Goal: Task Accomplishment & Management: Use online tool/utility

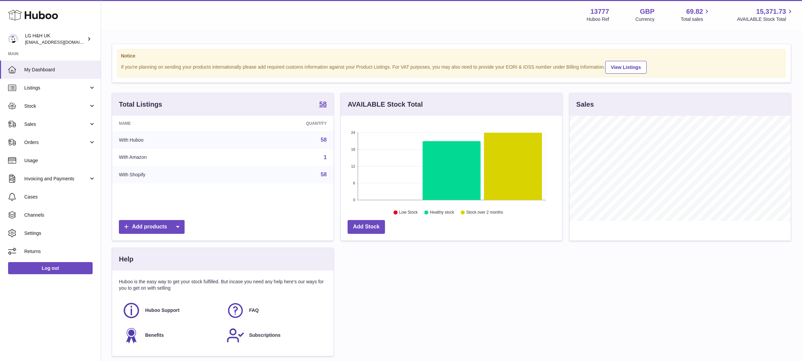
scroll to position [105, 221]
click at [33, 132] on link "Sales" at bounding box center [50, 124] width 101 height 18
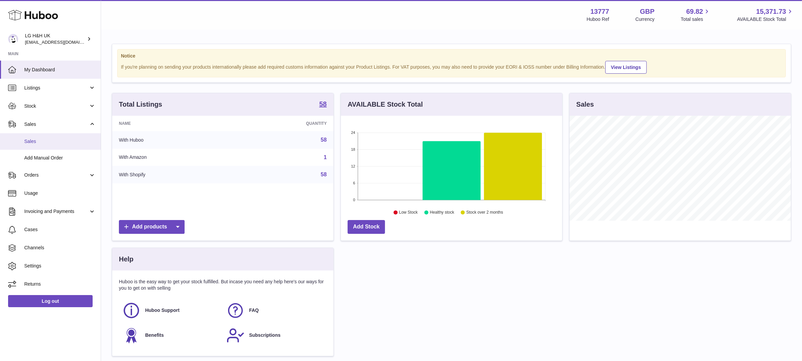
click at [34, 142] on span "Sales" at bounding box center [59, 141] width 71 height 6
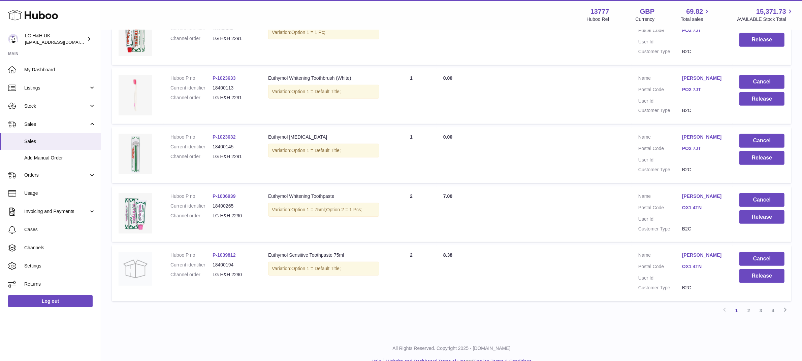
scroll to position [469, 0]
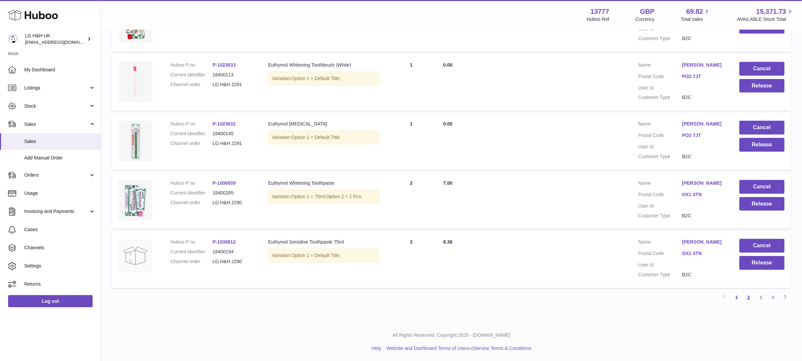
click at [748, 296] on link "2" at bounding box center [748, 298] width 12 height 12
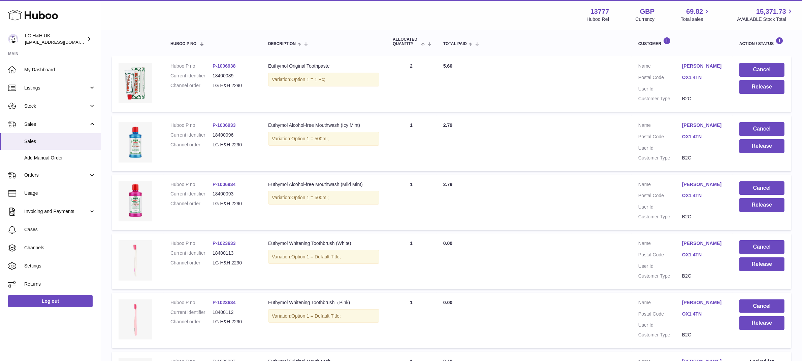
scroll to position [113, 0]
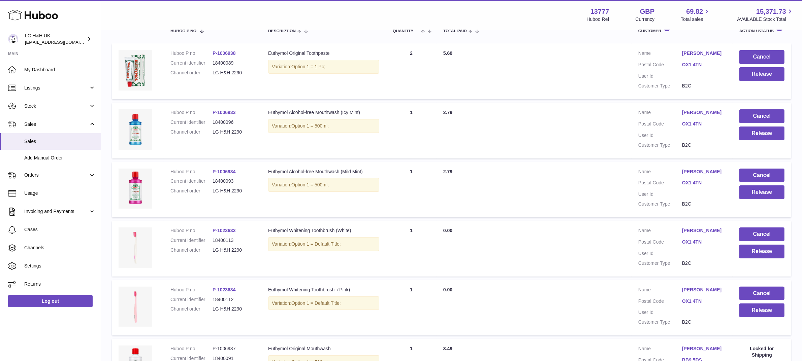
scroll to position [124, 0]
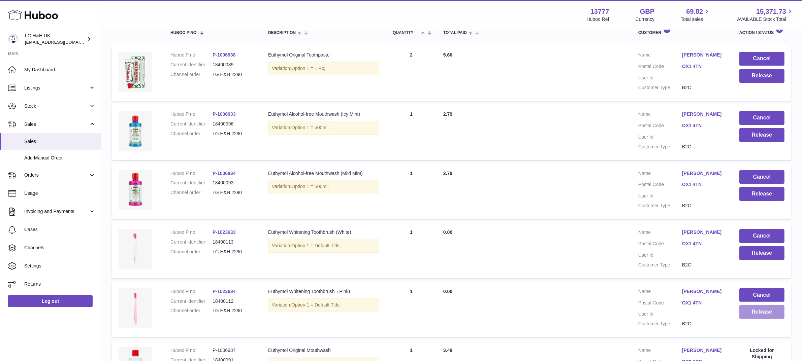
click at [757, 308] on button "Release" at bounding box center [761, 312] width 45 height 14
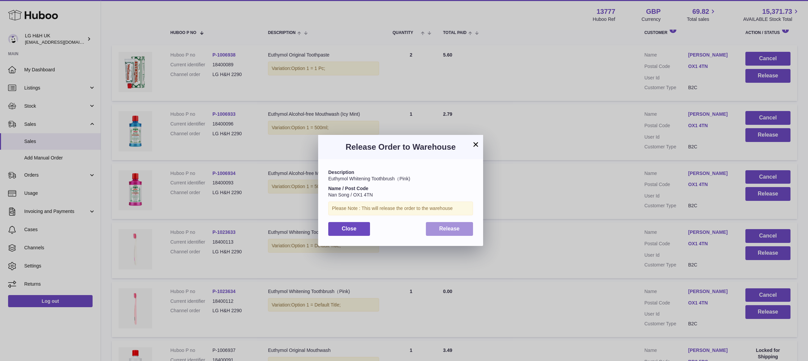
click at [466, 226] on button "Release" at bounding box center [449, 229] width 47 height 14
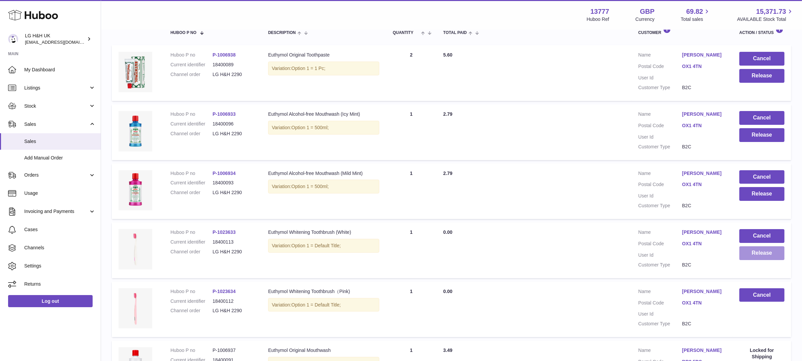
click at [762, 258] on button "Release" at bounding box center [761, 253] width 45 height 14
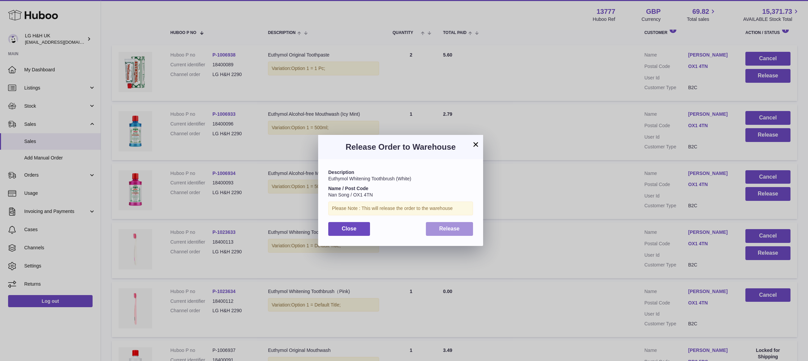
click at [459, 229] on span "Release" at bounding box center [449, 229] width 21 height 6
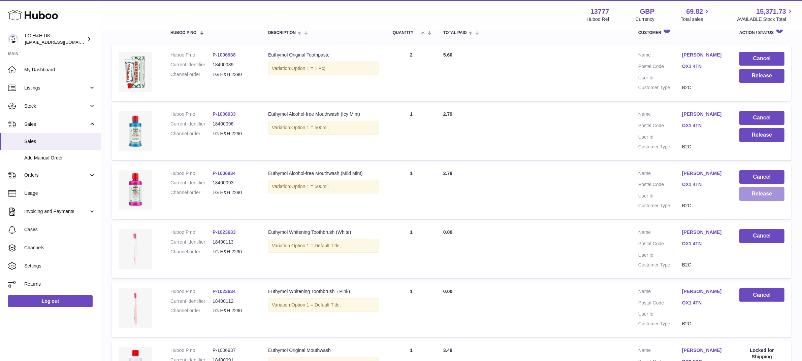
click at [757, 197] on button "Release" at bounding box center [761, 194] width 45 height 14
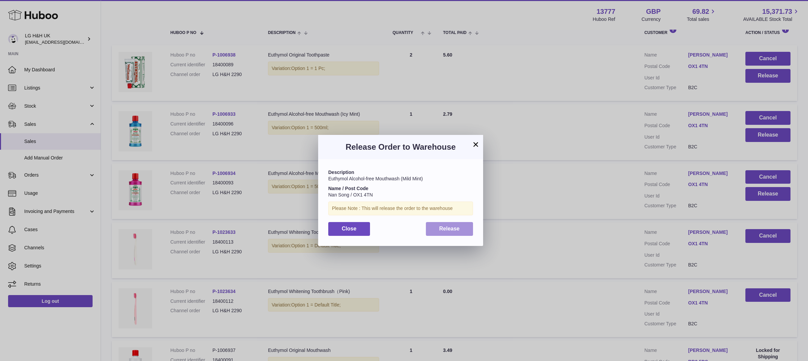
click at [454, 226] on span "Release" at bounding box center [449, 229] width 21 height 6
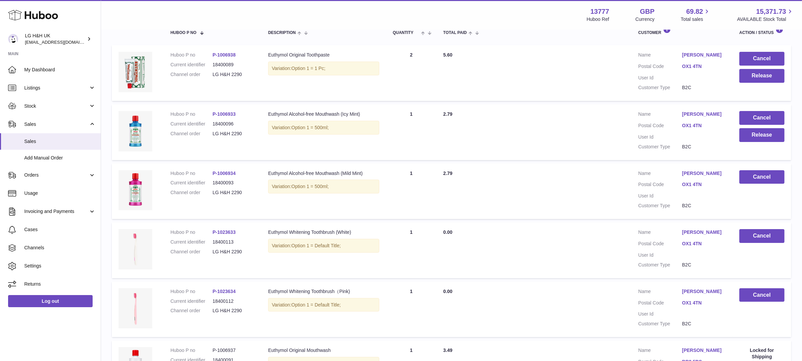
click at [738, 138] on td "Cancel Release" at bounding box center [761, 132] width 59 height 56
click at [746, 137] on button "Release" at bounding box center [761, 135] width 45 height 14
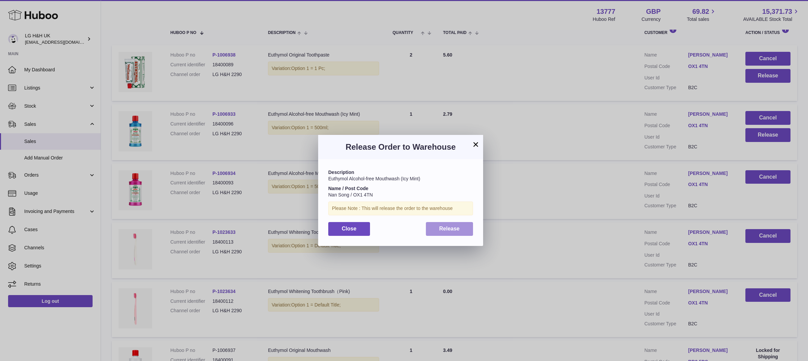
click at [452, 229] on span "Release" at bounding box center [449, 229] width 21 height 6
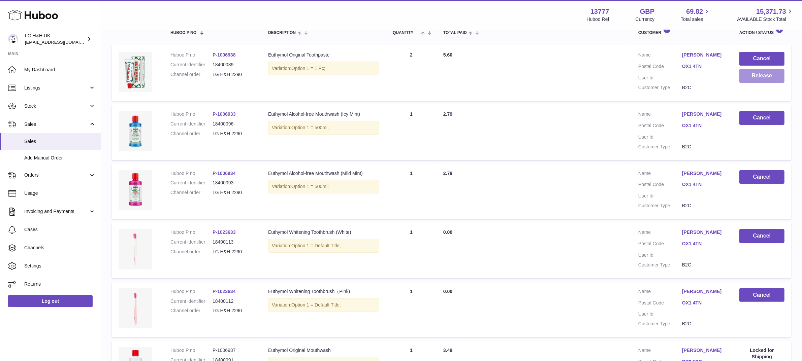
click at [751, 74] on button "Release" at bounding box center [761, 76] width 45 height 14
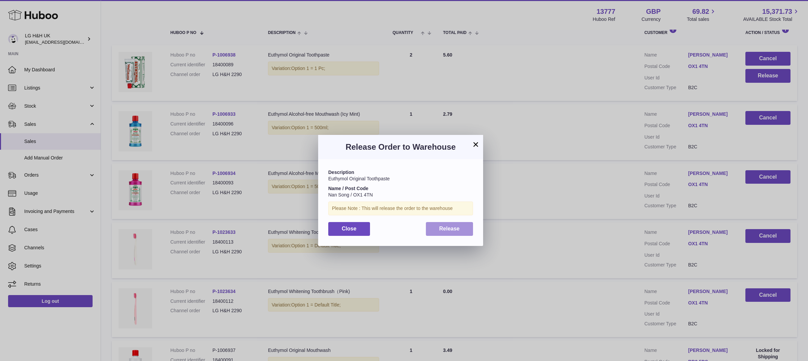
click at [452, 228] on span "Release" at bounding box center [449, 229] width 21 height 6
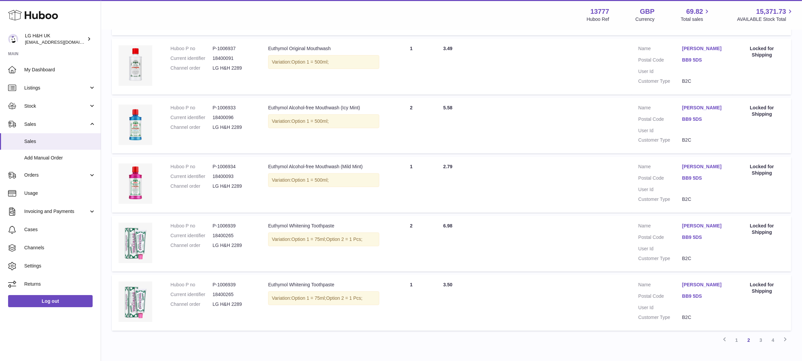
scroll to position [469, 0]
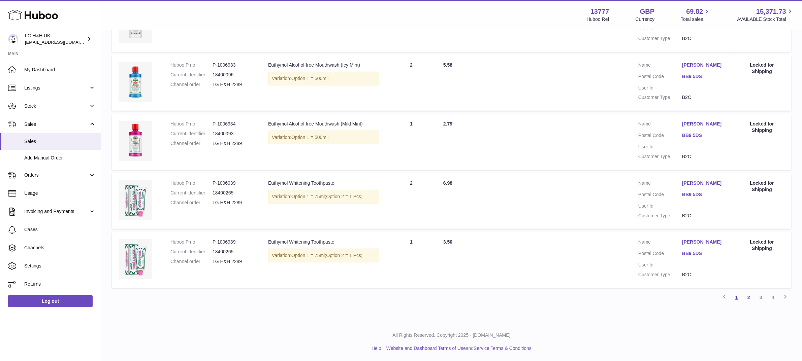
click at [735, 293] on link "1" at bounding box center [736, 298] width 12 height 12
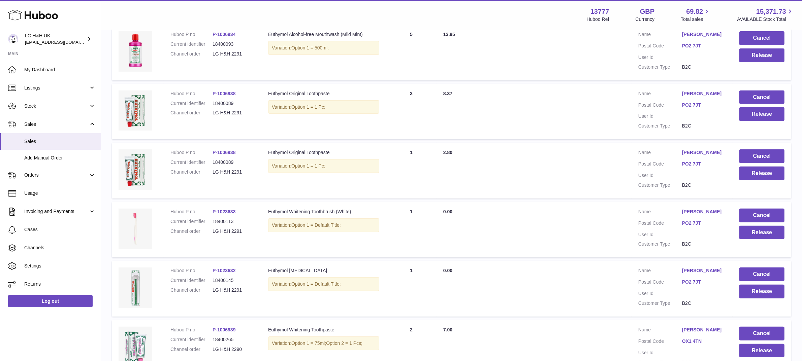
scroll to position [469, 0]
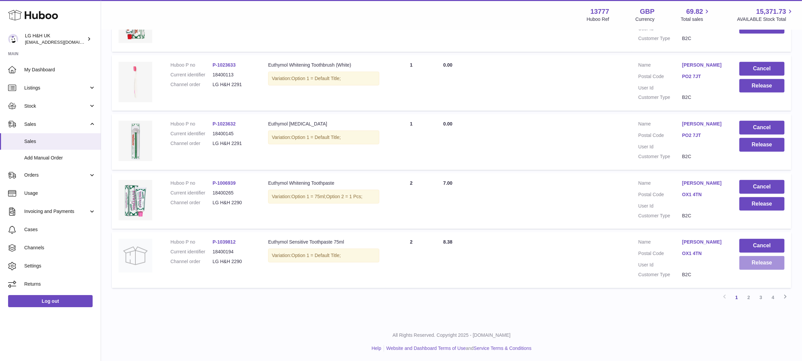
click at [773, 265] on button "Release" at bounding box center [761, 263] width 45 height 14
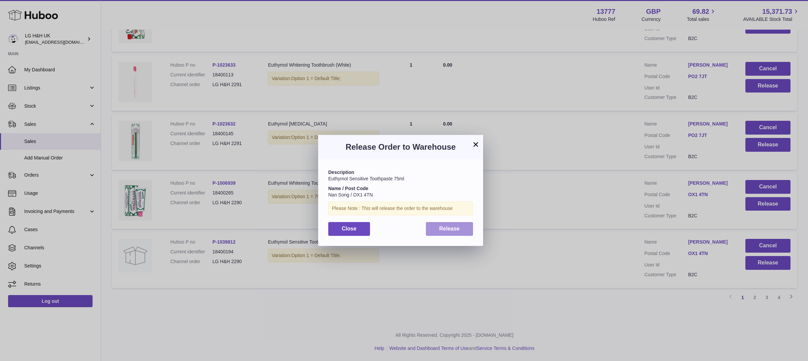
click at [450, 231] on span "Release" at bounding box center [449, 229] width 21 height 6
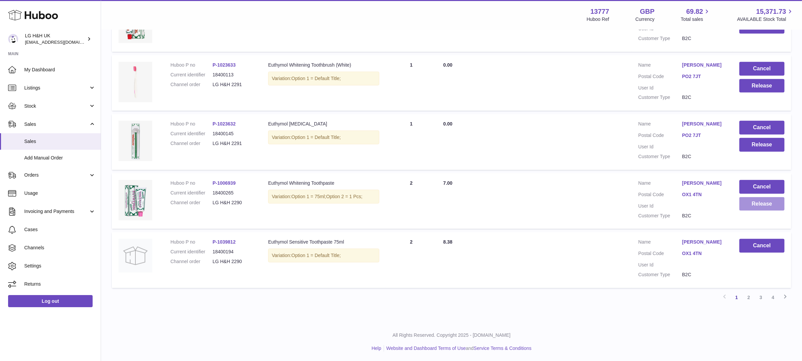
click at [757, 205] on button "Release" at bounding box center [761, 204] width 45 height 14
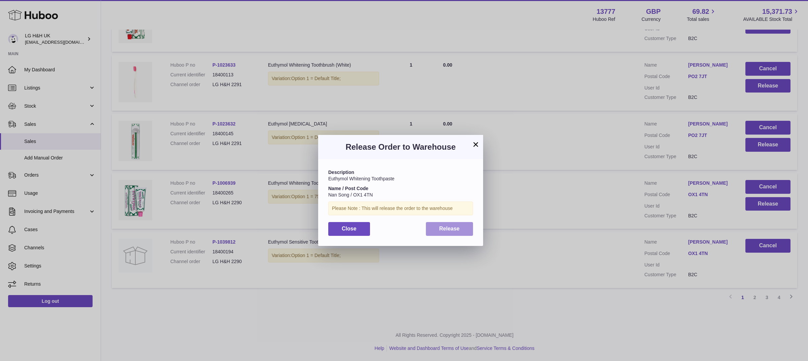
click at [460, 231] on button "Release" at bounding box center [449, 229] width 47 height 14
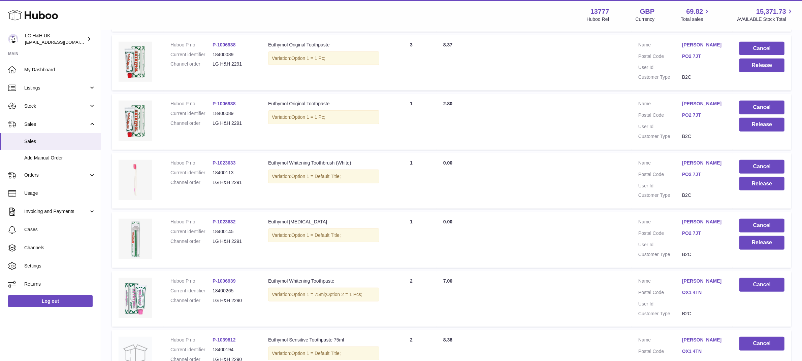
scroll to position [371, 0]
click at [764, 242] on button "Release" at bounding box center [761, 243] width 45 height 14
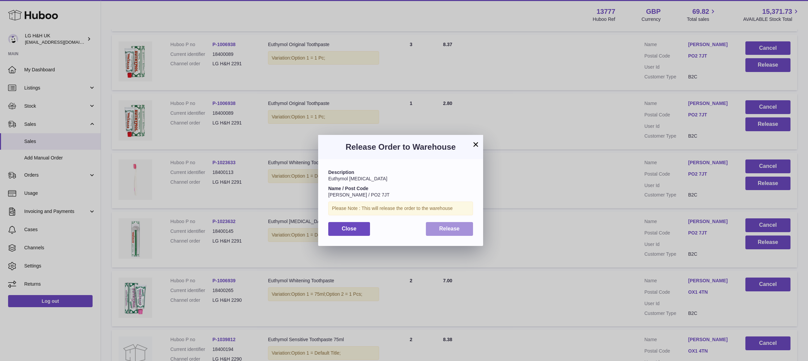
click at [462, 226] on button "Release" at bounding box center [449, 229] width 47 height 14
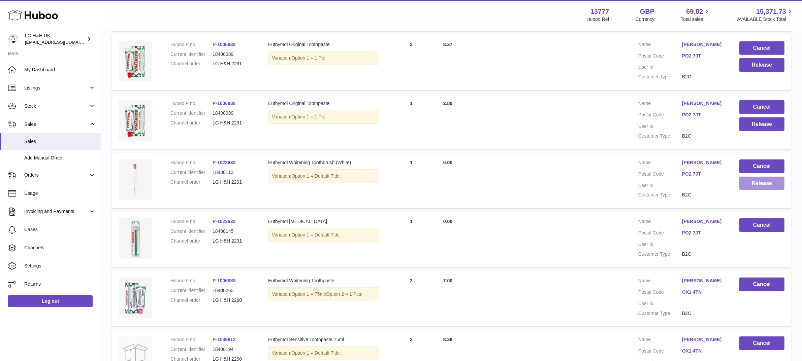
click at [755, 184] on button "Release" at bounding box center [761, 184] width 45 height 14
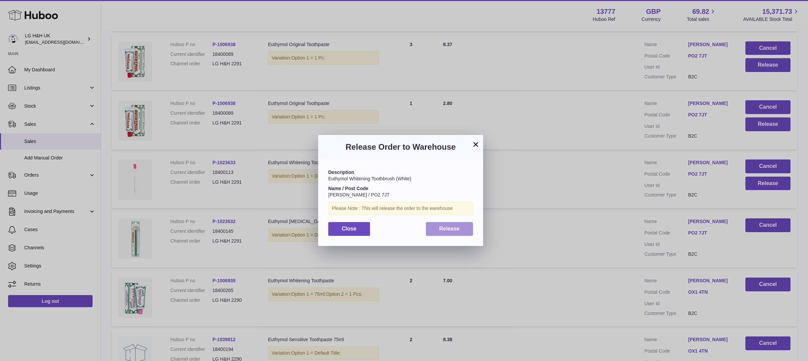
click at [466, 222] on button "Release" at bounding box center [449, 229] width 47 height 14
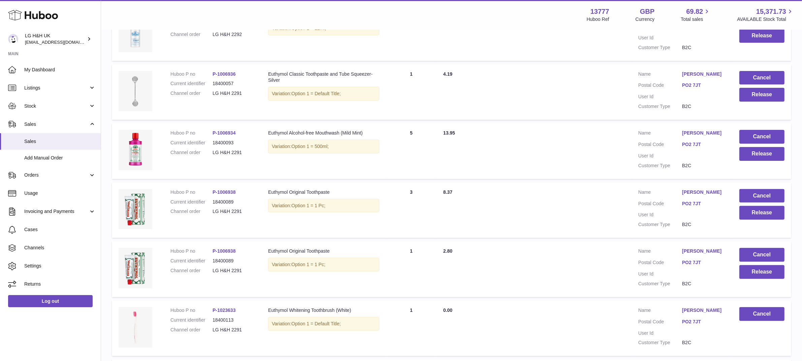
scroll to position [225, 0]
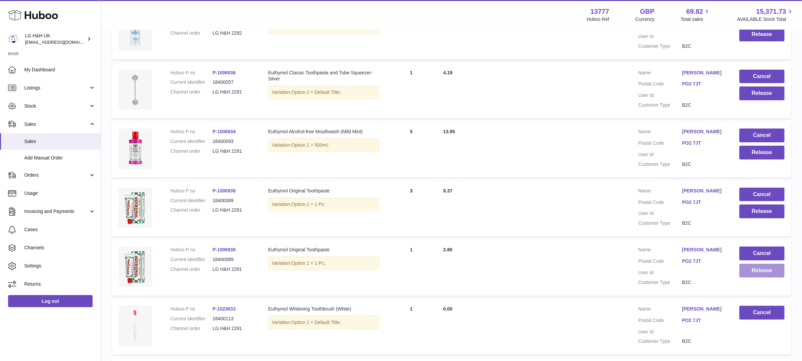
click at [751, 274] on button "Release" at bounding box center [761, 271] width 45 height 14
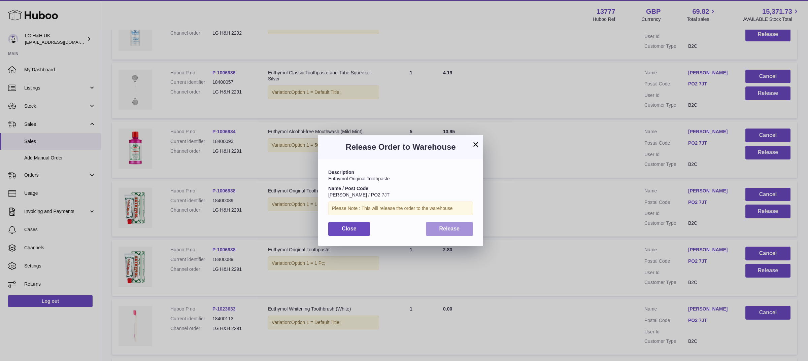
click at [465, 232] on button "Release" at bounding box center [449, 229] width 47 height 14
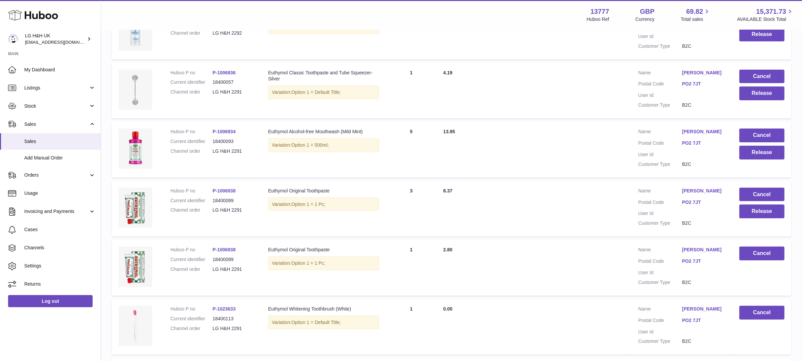
click at [750, 219] on td "Cancel Release" at bounding box center [761, 209] width 59 height 56
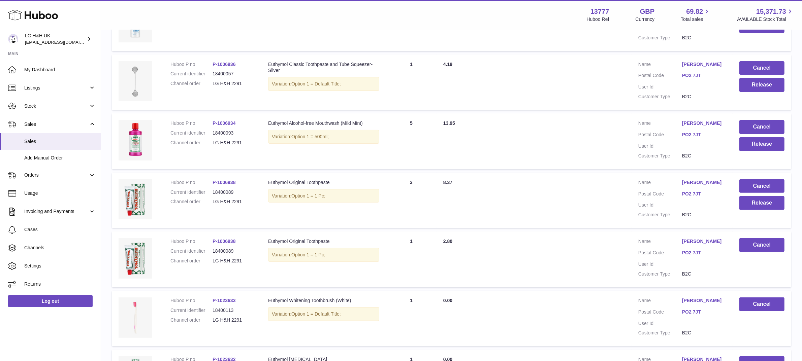
scroll to position [233, 0]
click at [769, 206] on button "Release" at bounding box center [761, 203] width 45 height 14
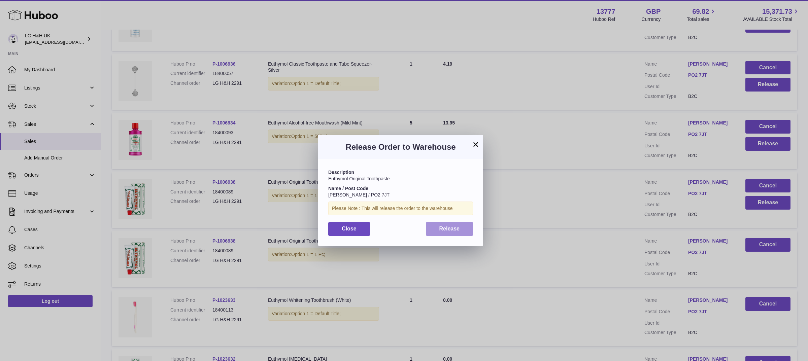
click at [464, 230] on button "Release" at bounding box center [449, 229] width 47 height 14
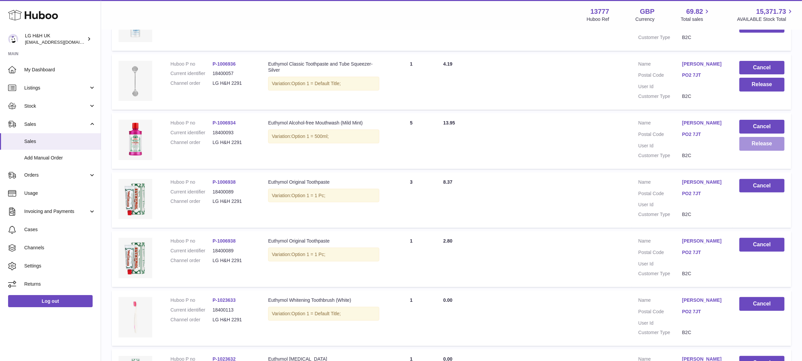
click at [754, 146] on button "Release" at bounding box center [761, 144] width 45 height 14
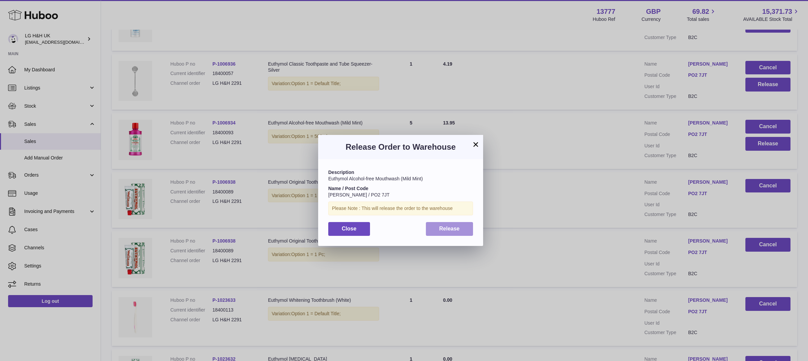
click at [460, 232] on button "Release" at bounding box center [449, 229] width 47 height 14
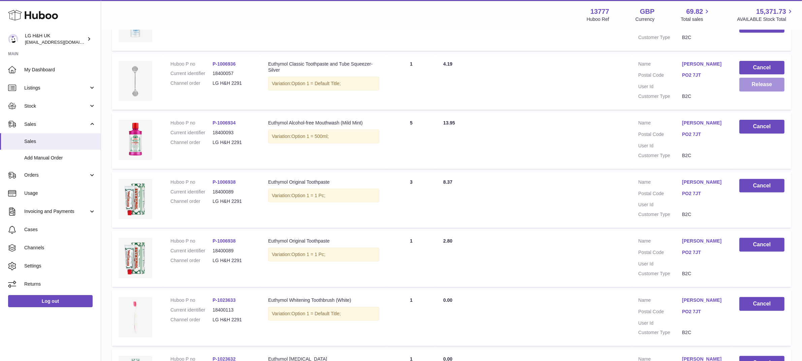
click at [767, 85] on button "Release" at bounding box center [761, 85] width 45 height 14
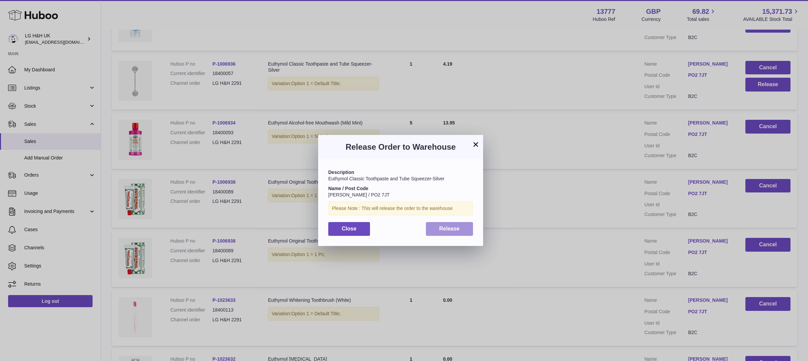
click at [468, 227] on button "Release" at bounding box center [449, 229] width 47 height 14
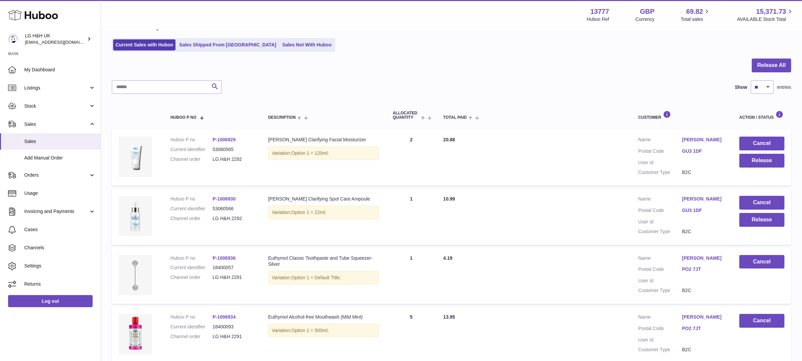
scroll to position [29, 0]
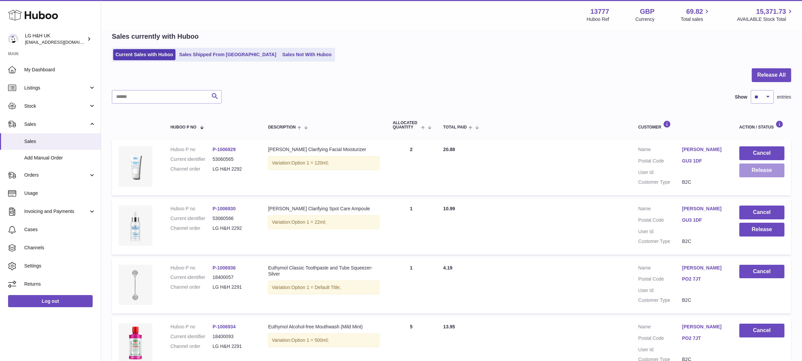
click at [751, 177] on button "Release" at bounding box center [761, 171] width 45 height 14
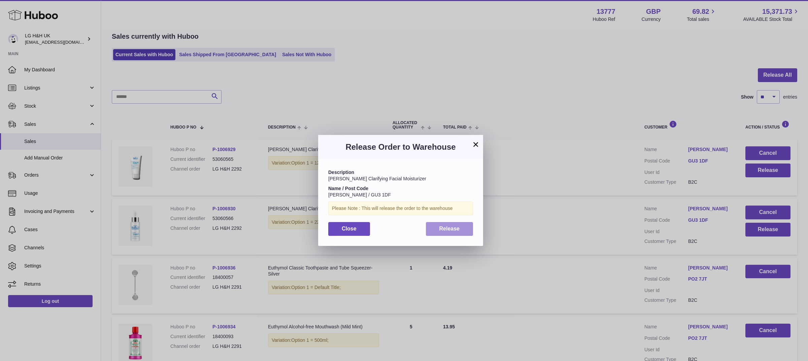
click at [464, 231] on button "Release" at bounding box center [449, 229] width 47 height 14
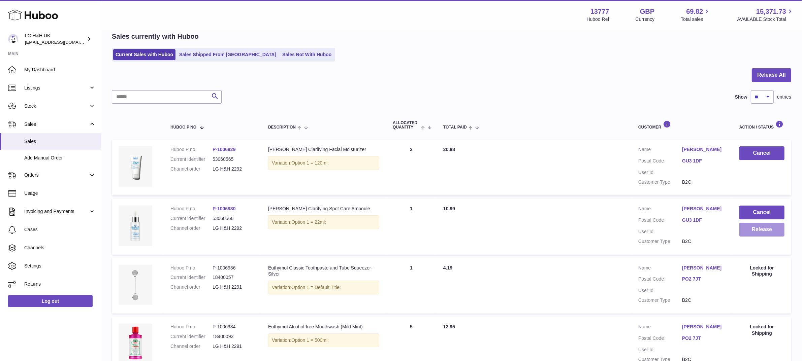
click at [752, 231] on button "Release" at bounding box center [761, 230] width 45 height 14
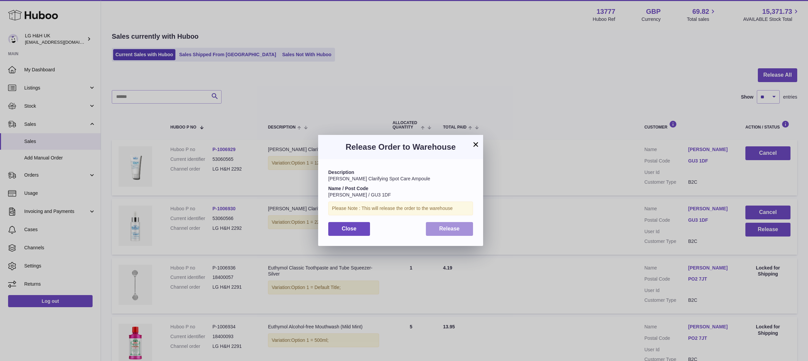
click at [435, 229] on button "Release" at bounding box center [449, 229] width 47 height 14
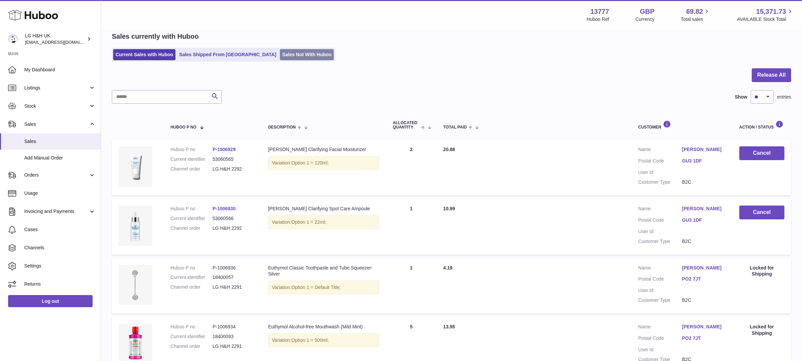
click at [280, 55] on link "Sales Not With Huboo" at bounding box center [307, 54] width 54 height 11
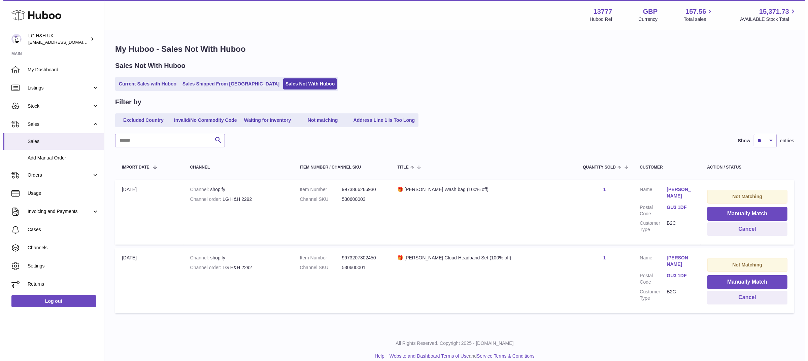
scroll to position [8, 0]
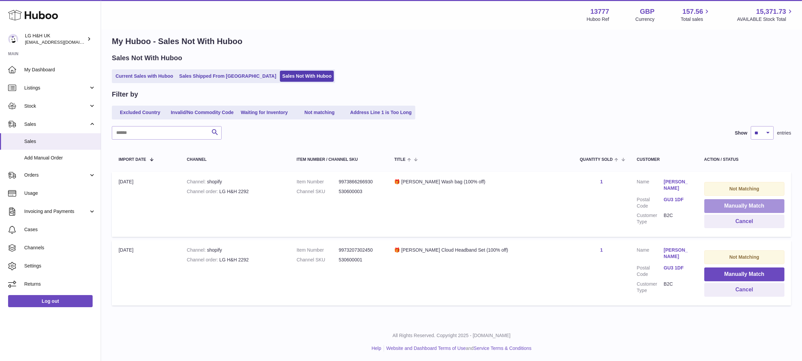
click at [732, 207] on button "Manually Match" at bounding box center [744, 206] width 80 height 14
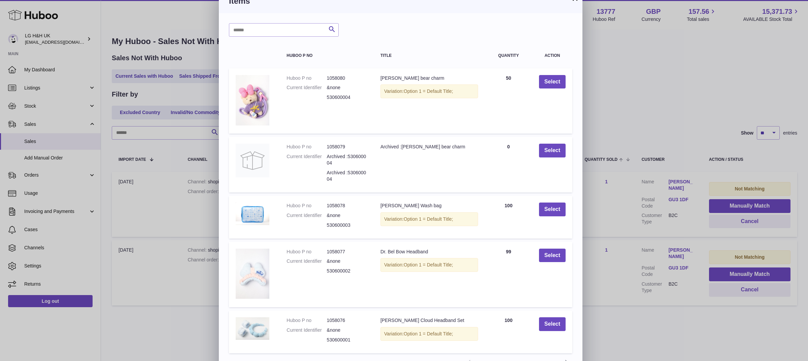
scroll to position [0, 0]
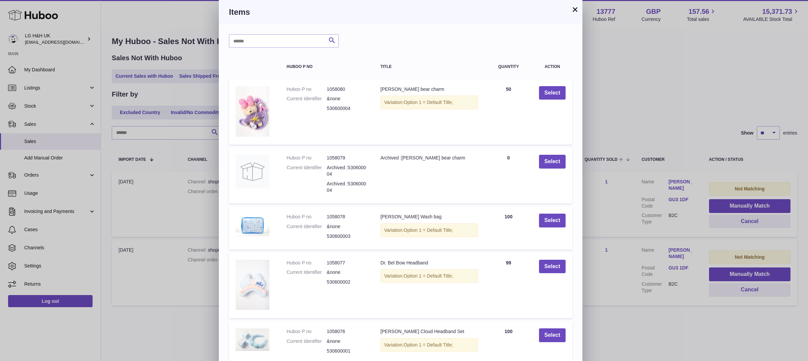
drag, startPoint x: 430, startPoint y: 12, endPoint x: 462, endPoint y: 15, distance: 32.8
click at [462, 15] on h3 "Items" at bounding box center [400, 12] width 343 height 11
click at [573, 11] on button "×" at bounding box center [575, 9] width 8 height 8
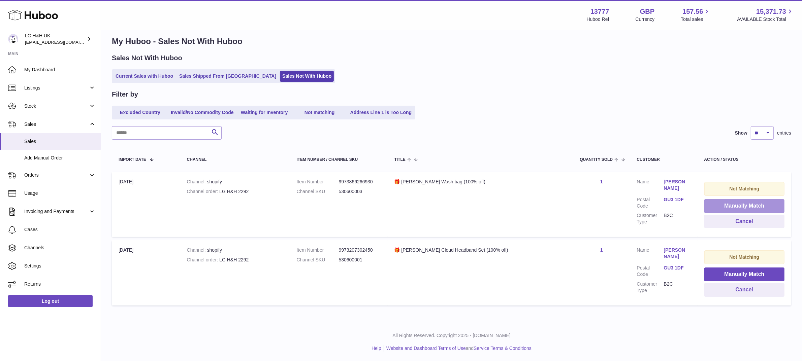
click at [720, 202] on button "Manually Match" at bounding box center [744, 206] width 80 height 14
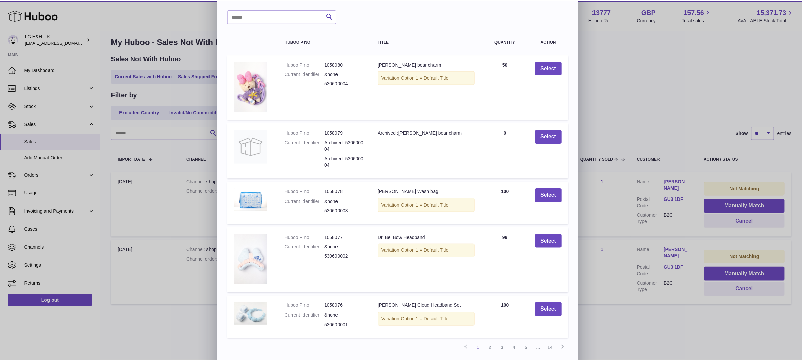
scroll to position [33, 0]
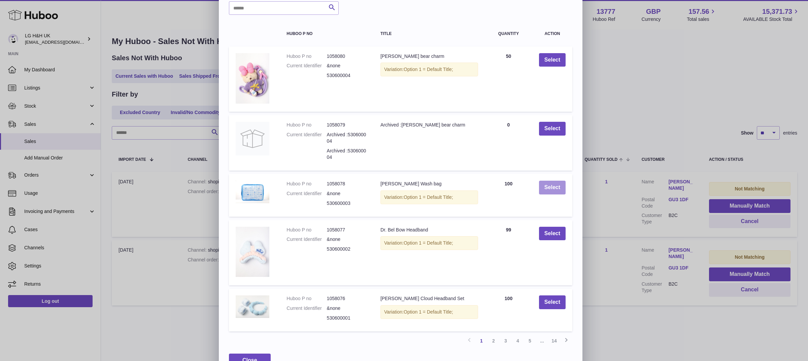
click at [549, 188] on button "Select" at bounding box center [552, 188] width 27 height 14
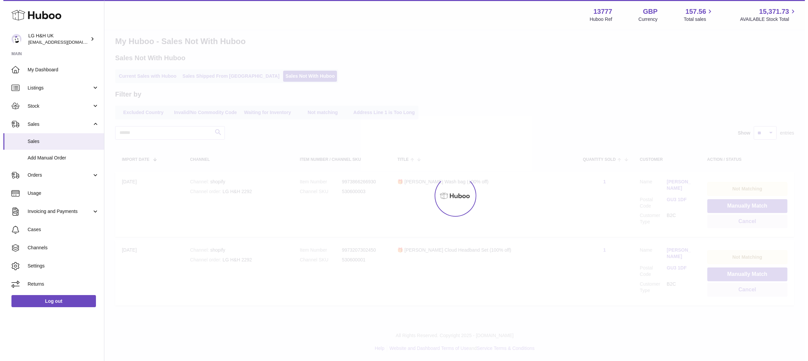
scroll to position [0, 0]
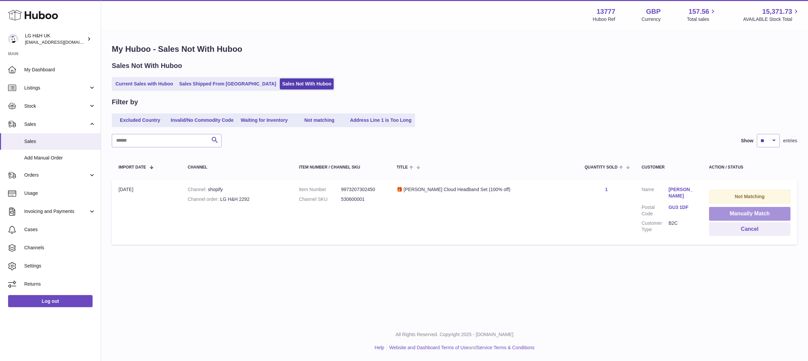
click at [732, 211] on button "Manually Match" at bounding box center [749, 214] width 81 height 14
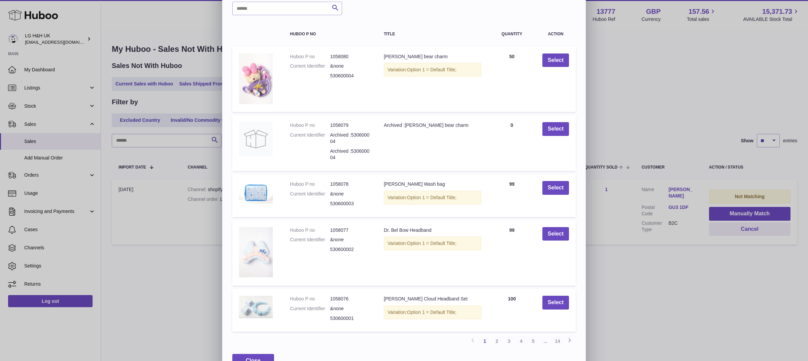
scroll to position [33, 0]
click at [553, 296] on button "Select" at bounding box center [555, 303] width 27 height 14
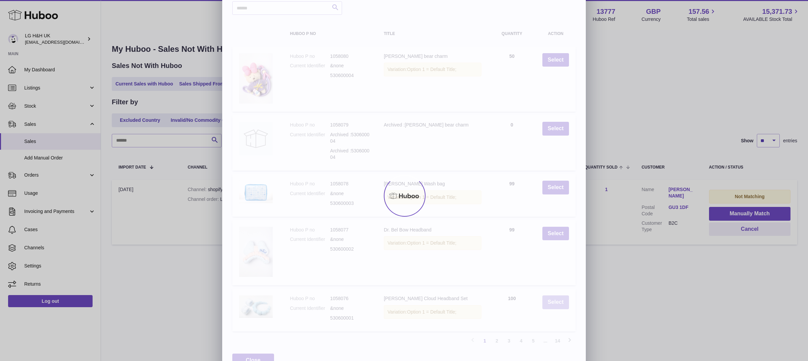
scroll to position [0, 0]
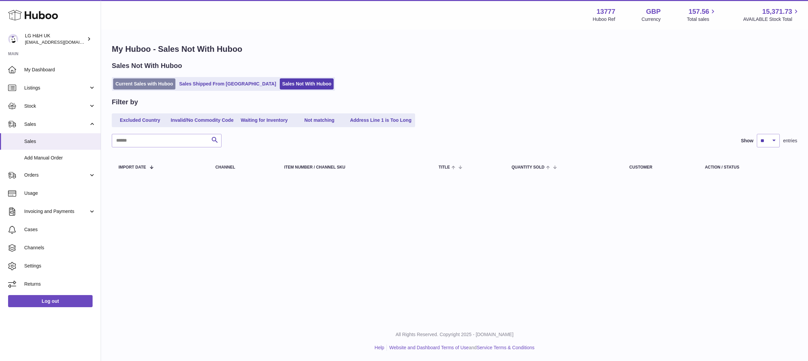
click at [133, 83] on link "Current Sales with Huboo" at bounding box center [144, 83] width 62 height 11
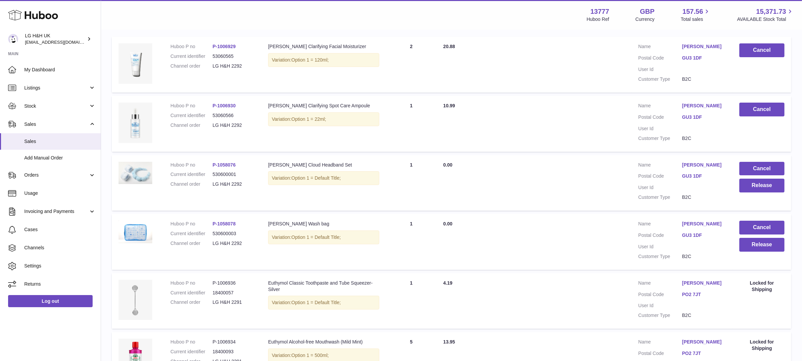
scroll to position [137, 0]
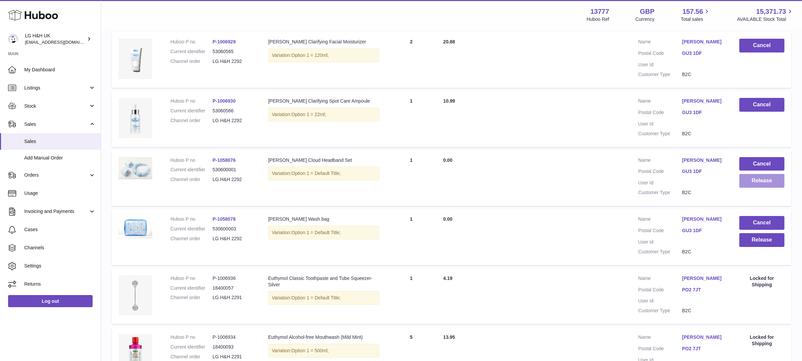
click at [754, 179] on button "Release" at bounding box center [761, 181] width 45 height 14
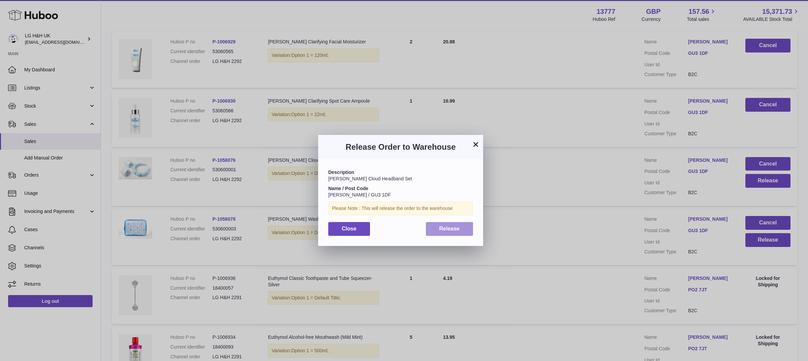
click at [457, 223] on button "Release" at bounding box center [449, 229] width 47 height 14
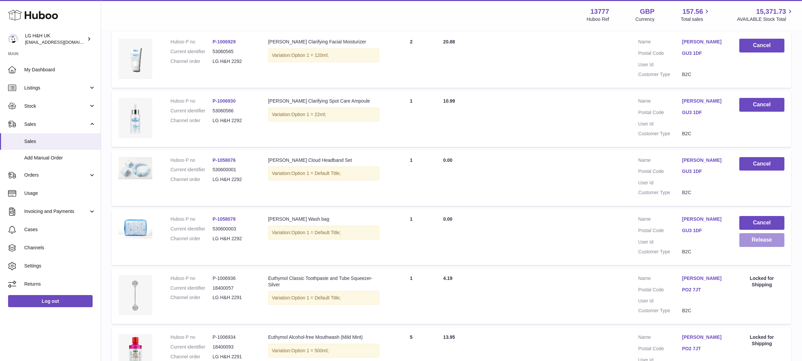
click at [767, 241] on button "Release" at bounding box center [761, 240] width 45 height 14
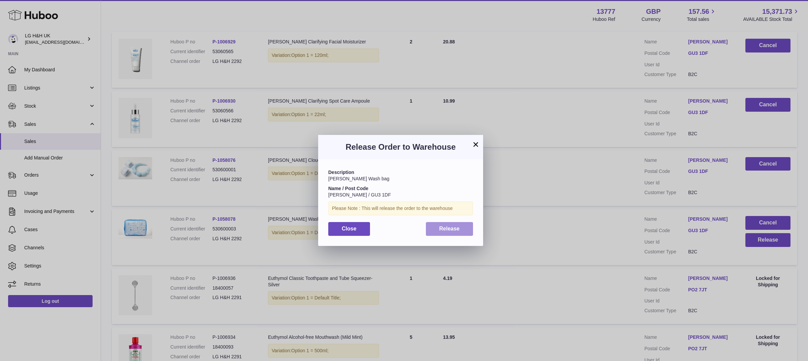
click at [463, 229] on button "Release" at bounding box center [449, 229] width 47 height 14
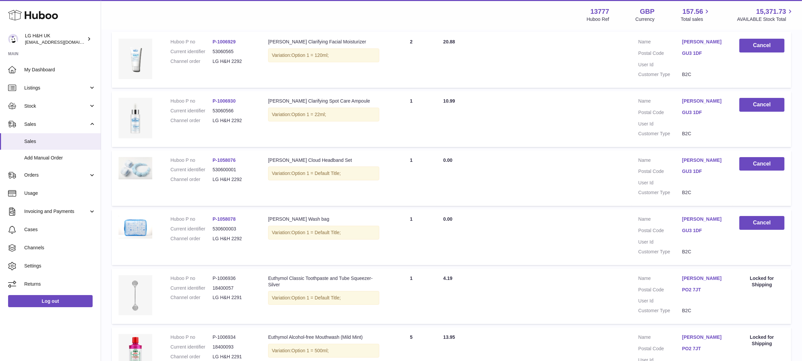
scroll to position [0, 0]
